Goal: Transaction & Acquisition: Subscribe to service/newsletter

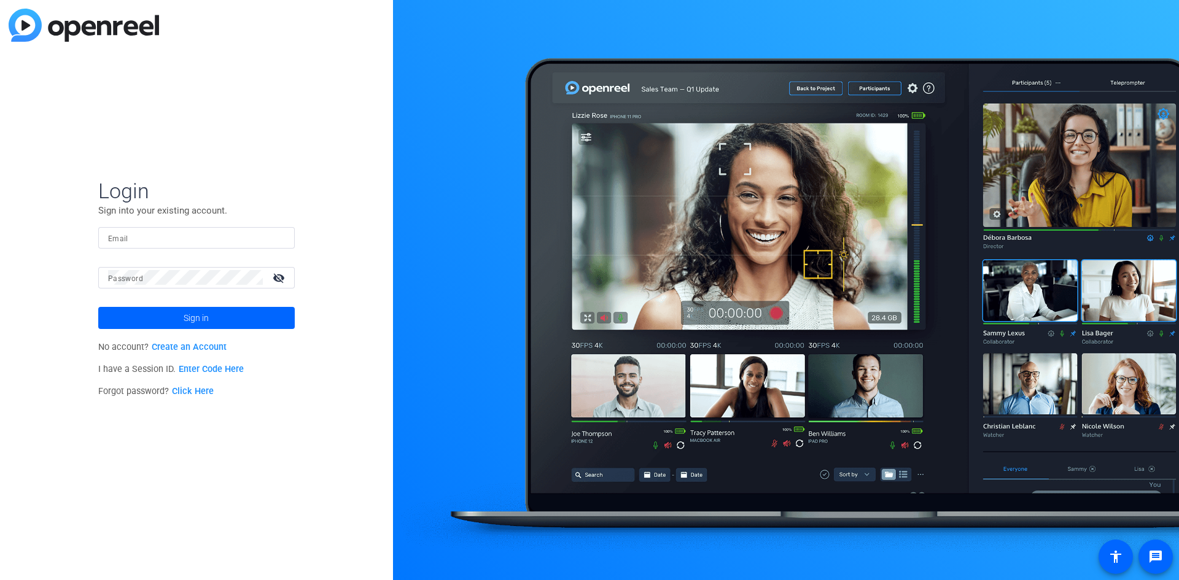
click at [212, 348] on link "Create an Account" at bounding box center [189, 347] width 75 height 10
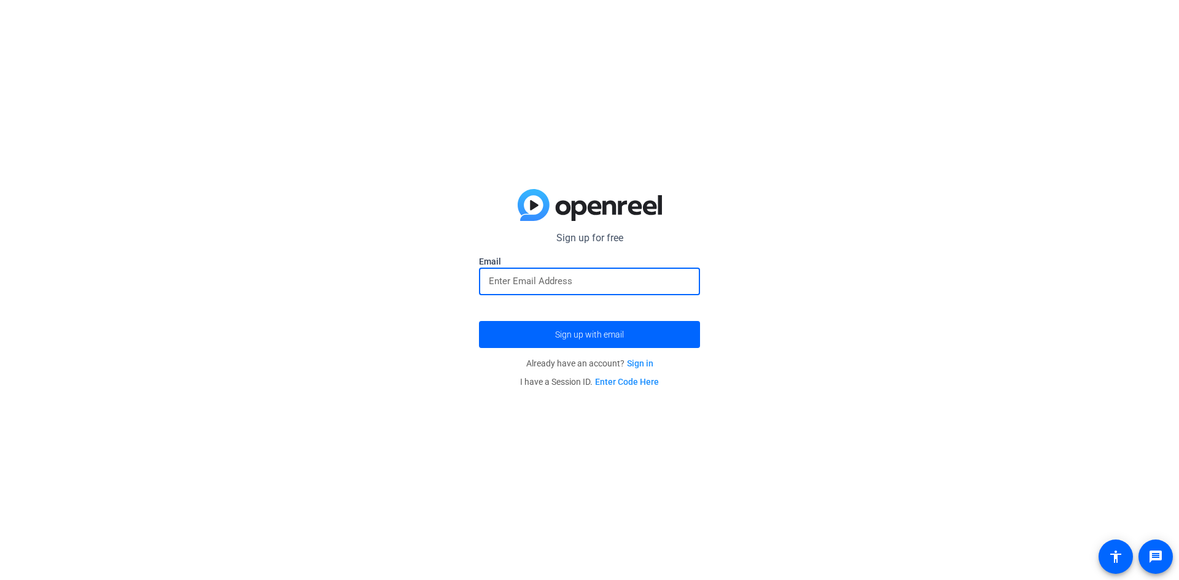
click at [542, 281] on input "email" at bounding box center [589, 281] width 201 height 15
type input "[EMAIL_ADDRESS][DOMAIN_NAME]"
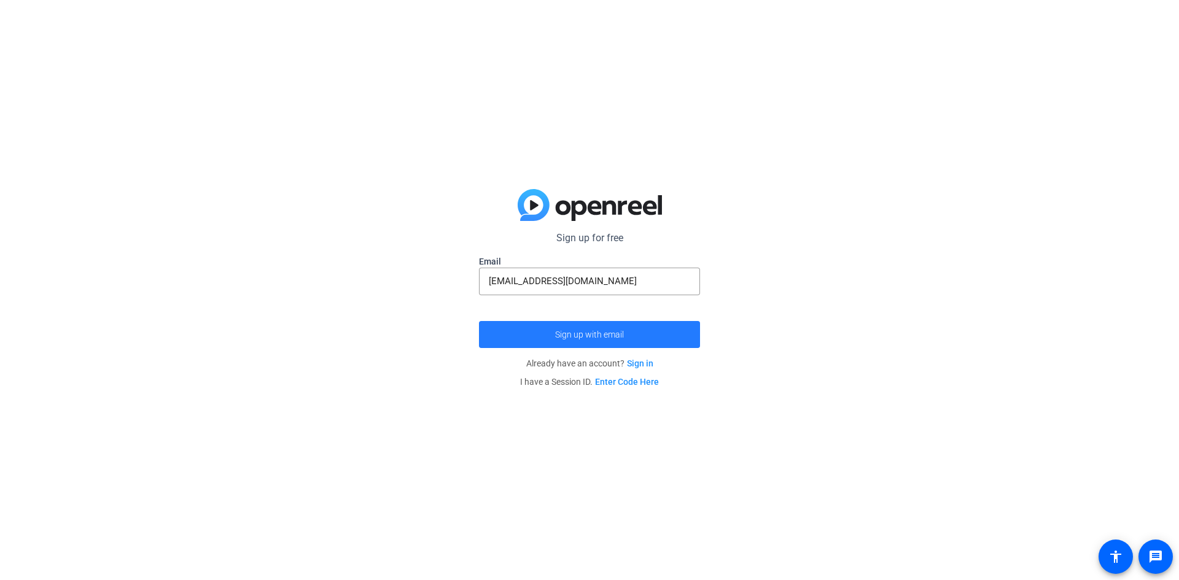
click at [571, 325] on span "submit" at bounding box center [589, 334] width 221 height 29
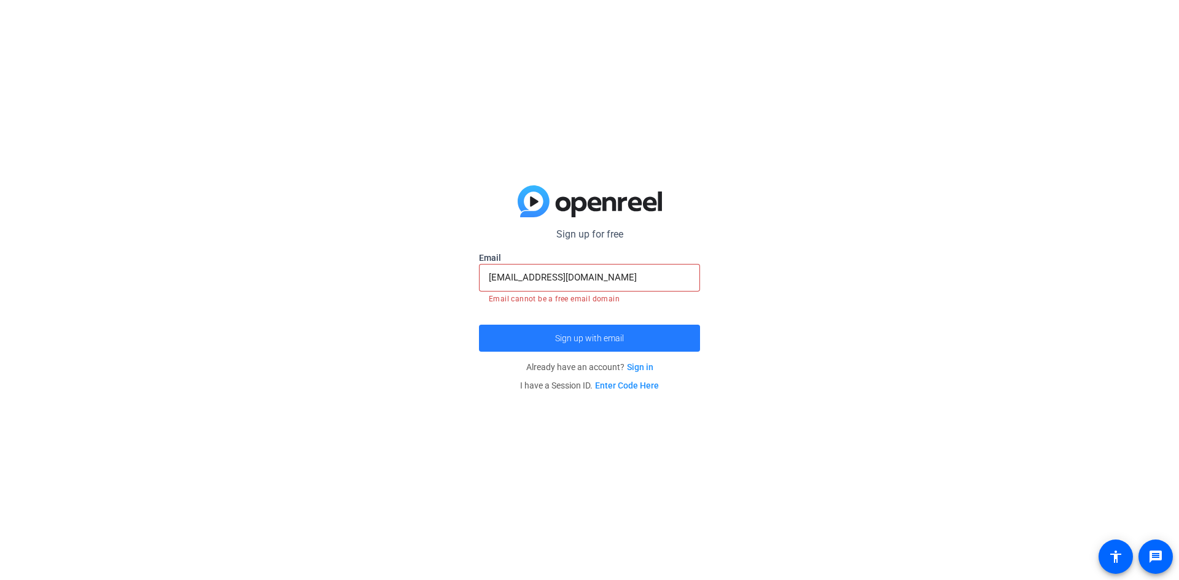
click at [577, 338] on span "Sign up with email" at bounding box center [589, 338] width 69 height 0
click at [628, 275] on input "[EMAIL_ADDRESS][DOMAIN_NAME]" at bounding box center [589, 277] width 201 height 15
click at [791, 259] on div "Sign up for free [EMAIL_ADDRESS][DOMAIN_NAME] Email [EMAIL_ADDRESS][DOMAIN_NAME…" at bounding box center [589, 290] width 1179 height 580
